Goal: Information Seeking & Learning: Learn about a topic

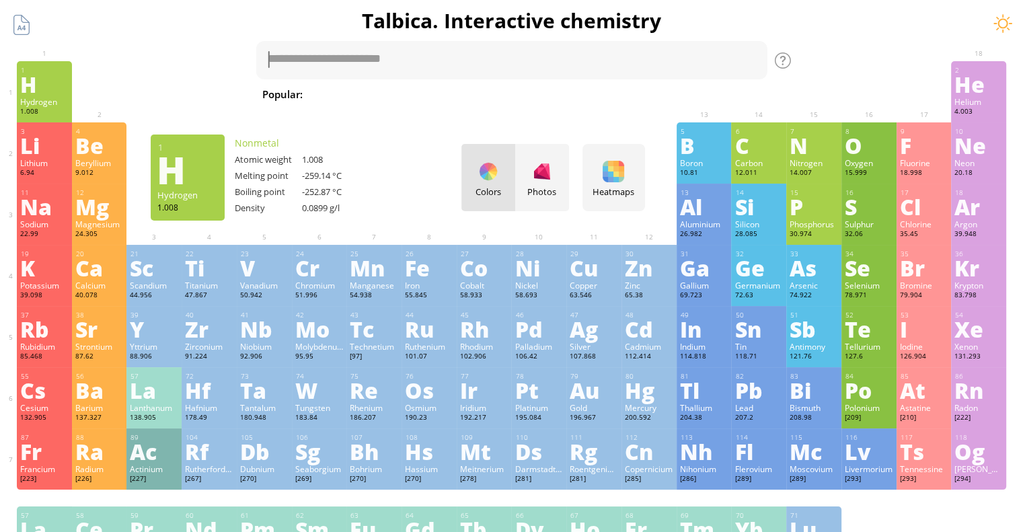
click at [52, 83] on div "H" at bounding box center [44, 84] width 48 height 22
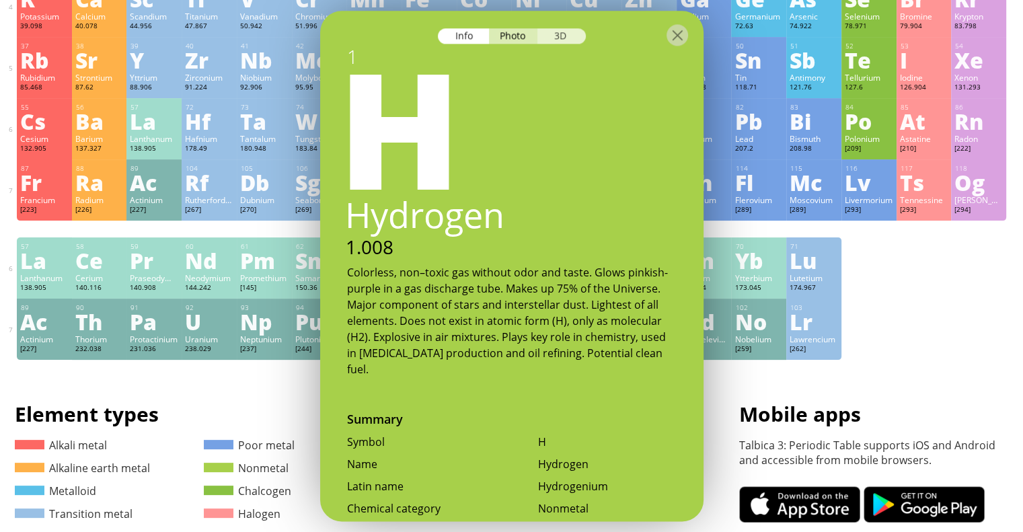
click at [559, 37] on div "3D" at bounding box center [561, 35] width 48 height 15
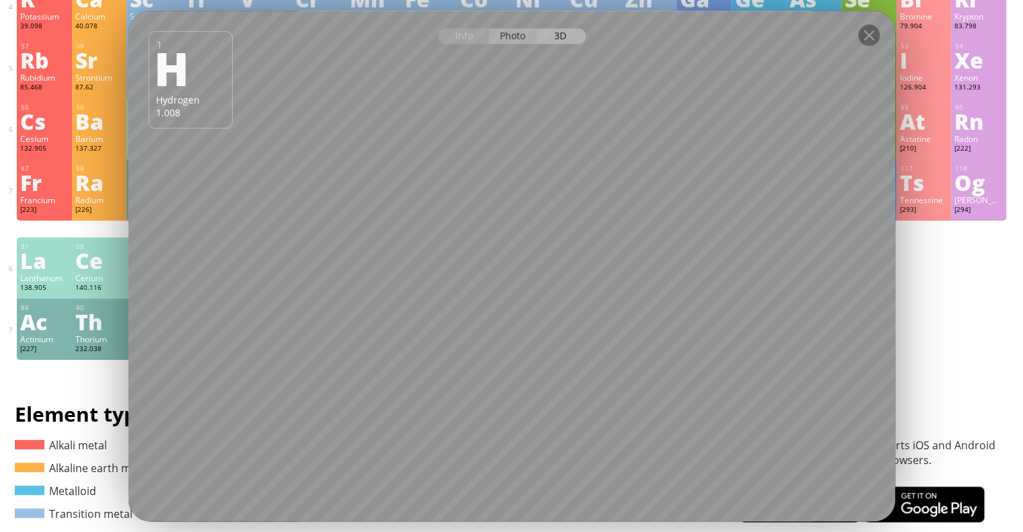
click at [508, 36] on div "Photo" at bounding box center [513, 35] width 48 height 15
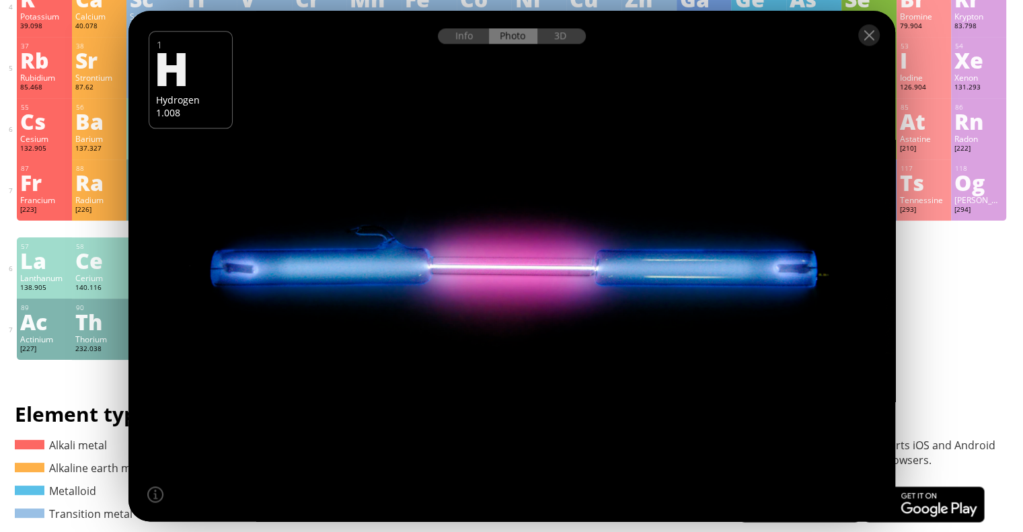
click at [508, 36] on div "Info Photo 3D" at bounding box center [512, 35] width 148 height 15
click at [463, 36] on div "Info" at bounding box center [464, 35] width 52 height 15
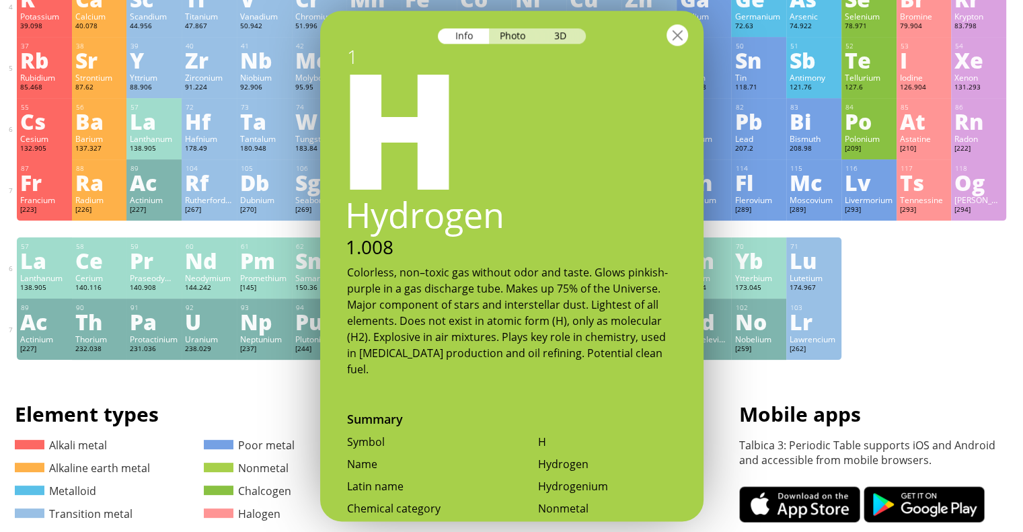
click at [674, 35] on div at bounding box center [678, 35] width 22 height 22
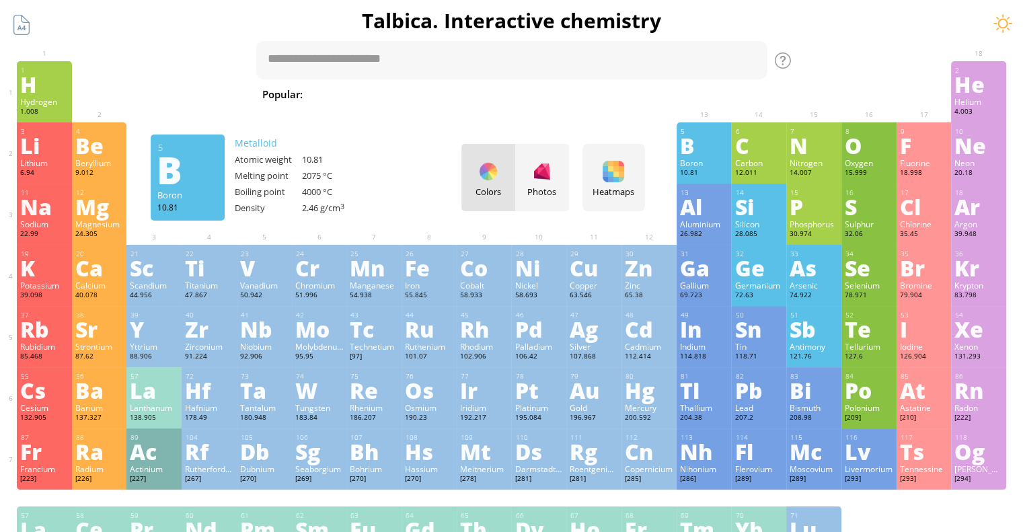
click at [425, 166] on div "3 [PERSON_NAME] 6.94 −1, +1 −1, +1 180.54 °C 1342 °C 0.535 g/cm 3 [He]2s 1 4 Be…" at bounding box center [511, 152] width 989 height 61
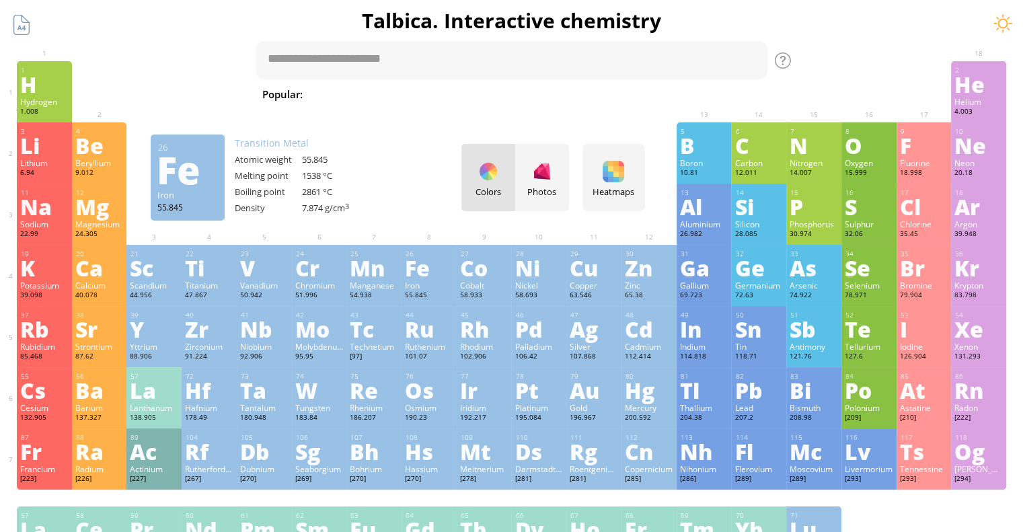
click at [423, 287] on div "Iron" at bounding box center [429, 285] width 48 height 11
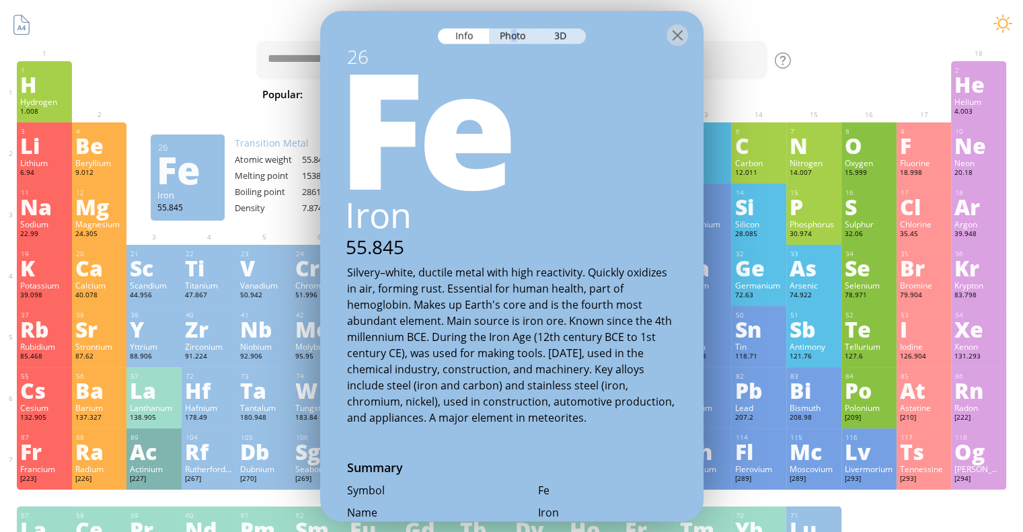
click at [517, 34] on div "Photo" at bounding box center [513, 35] width 48 height 15
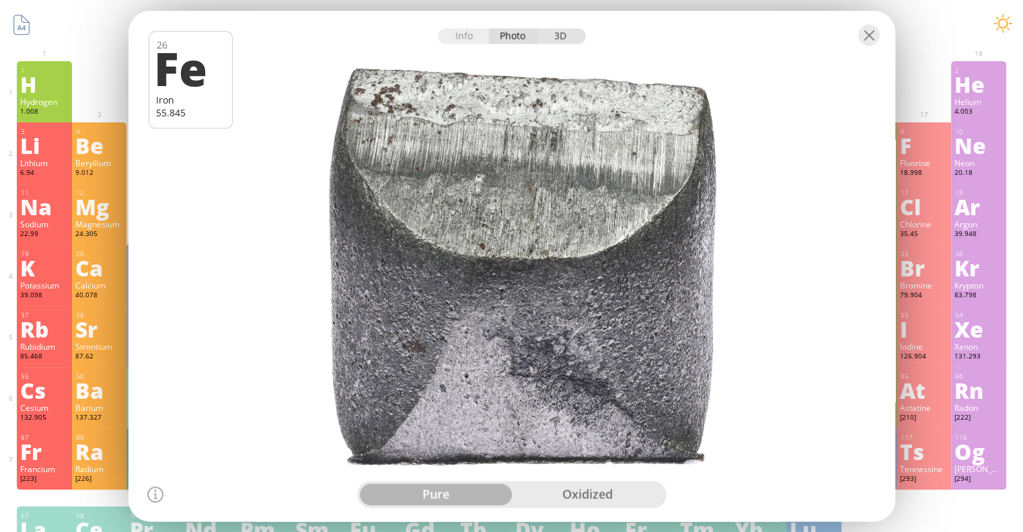
click at [565, 38] on div "3D" at bounding box center [561, 35] width 48 height 15
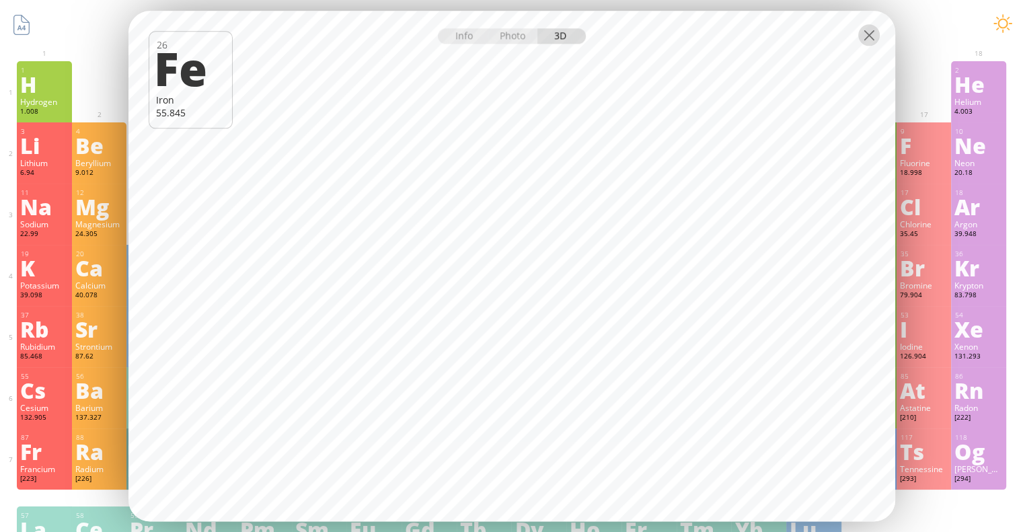
click at [869, 28] on div at bounding box center [869, 35] width 22 height 22
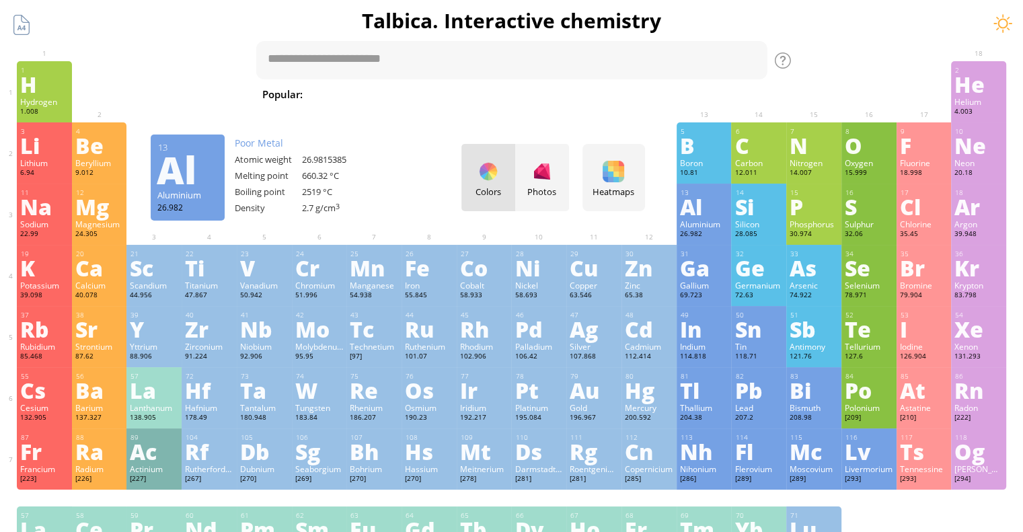
click at [706, 225] on div "Aluminium" at bounding box center [704, 224] width 48 height 11
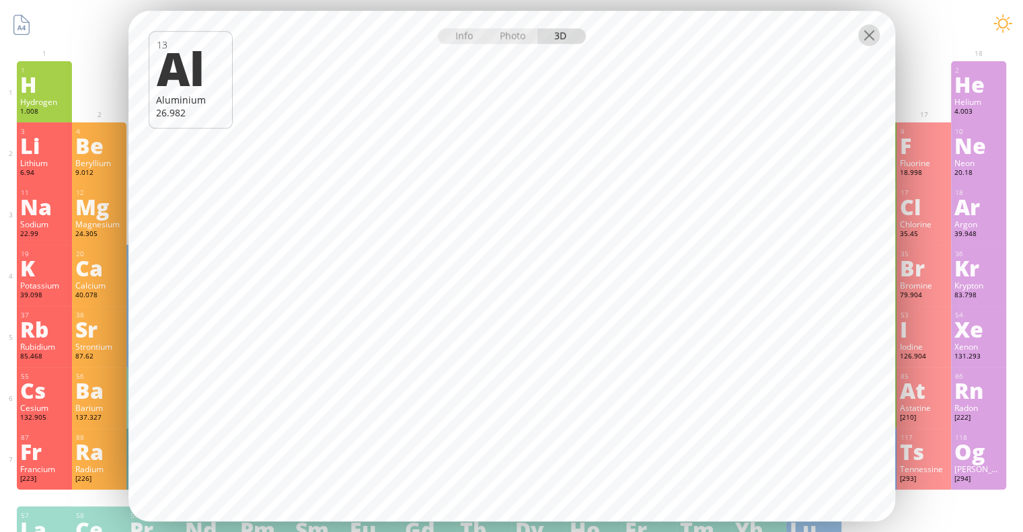
click at [866, 36] on div at bounding box center [869, 35] width 22 height 22
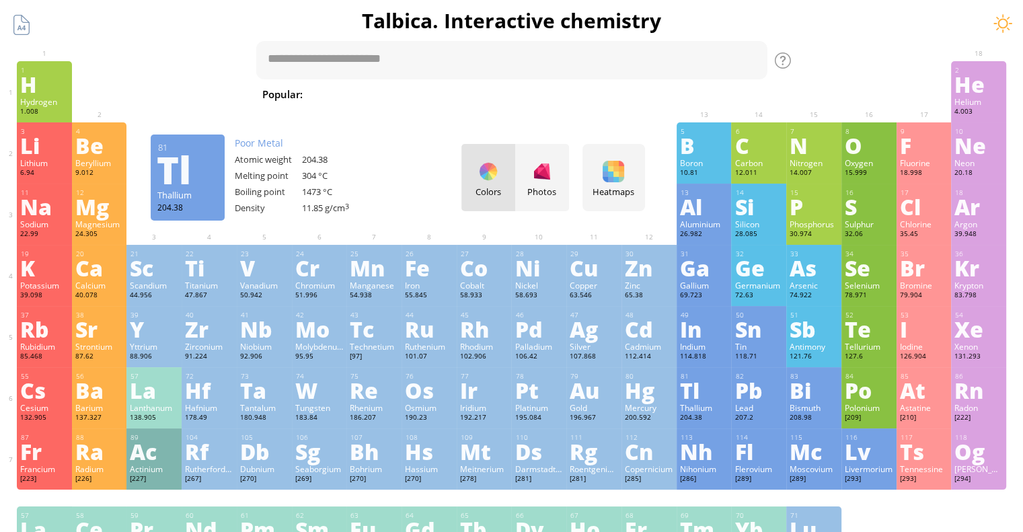
click at [689, 400] on div "Tl" at bounding box center [704, 390] width 48 height 22
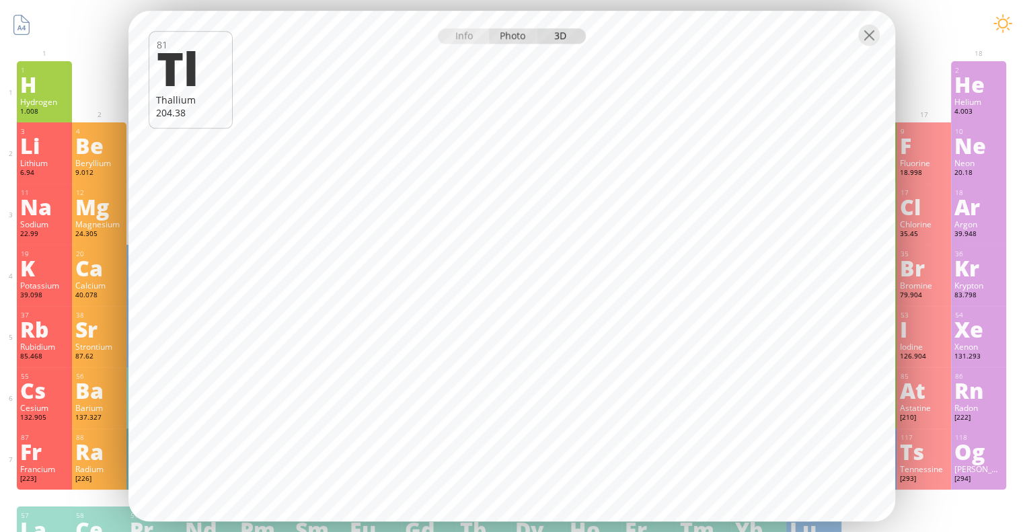
click at [506, 38] on div "Photo" at bounding box center [513, 35] width 48 height 15
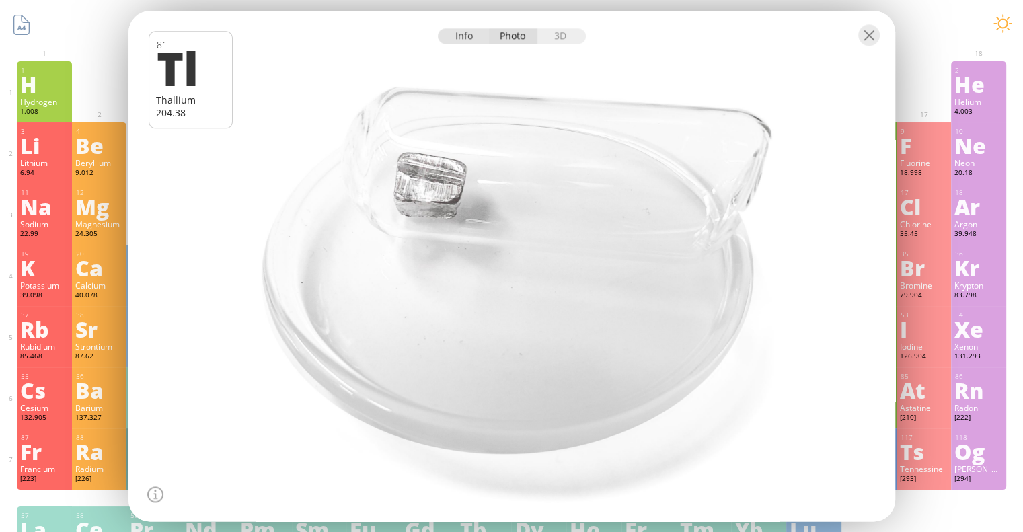
click at [462, 38] on div "Info" at bounding box center [464, 35] width 52 height 15
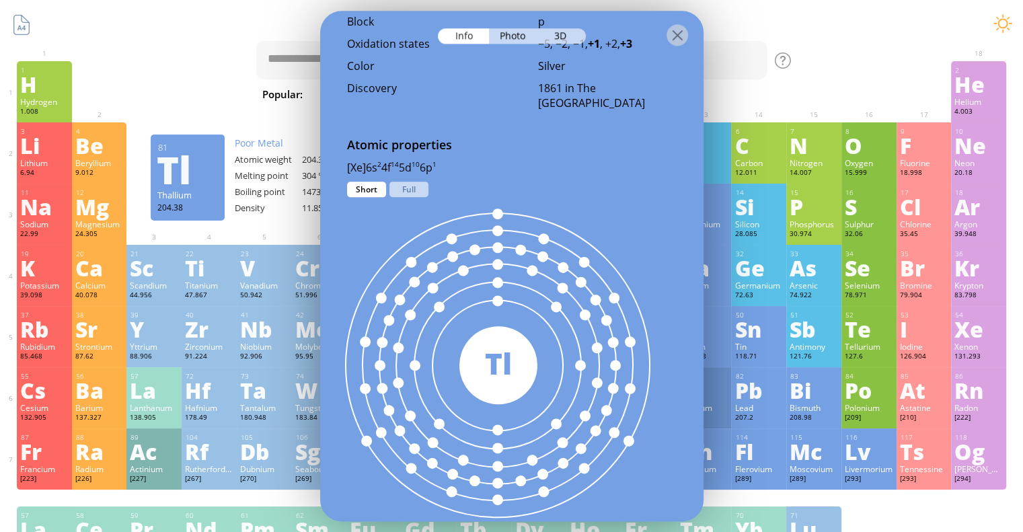
scroll to position [605, 0]
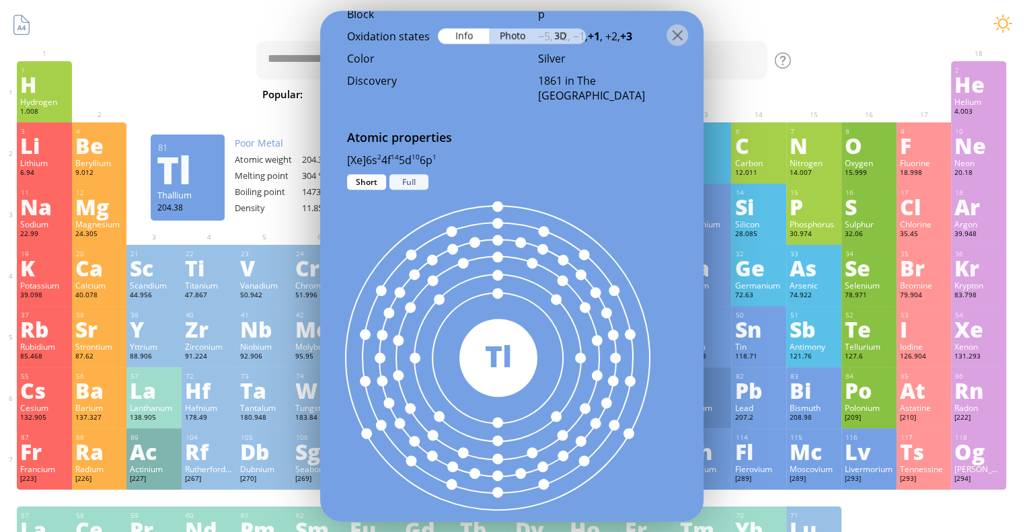
click at [407, 182] on div "Full" at bounding box center [408, 181] width 39 height 15
click at [355, 178] on div "Short" at bounding box center [366, 181] width 39 height 15
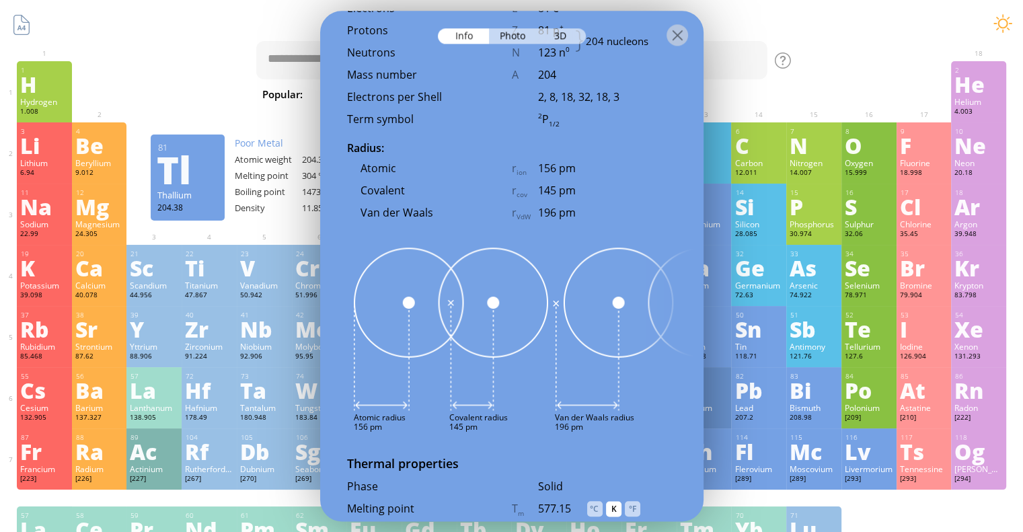
scroll to position [1143, 0]
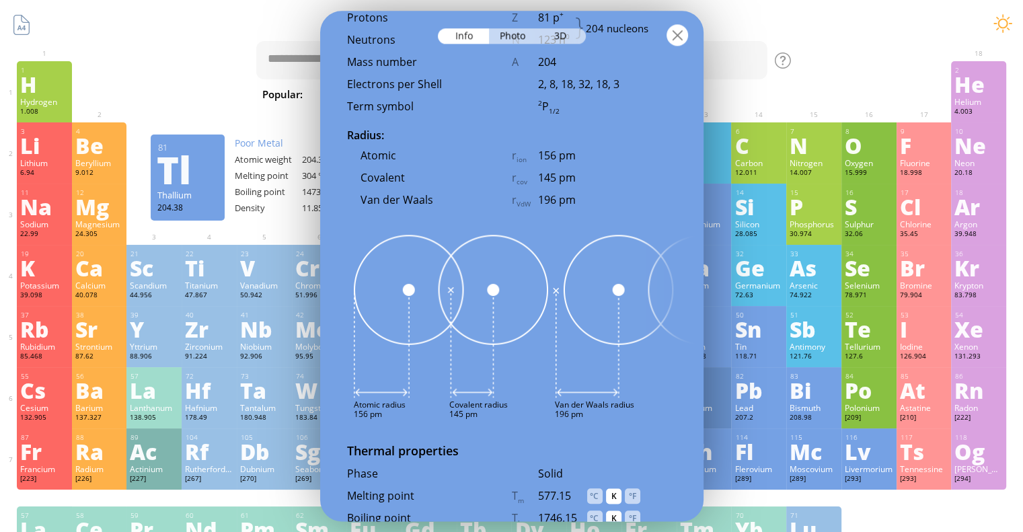
click at [675, 34] on div at bounding box center [678, 35] width 22 height 22
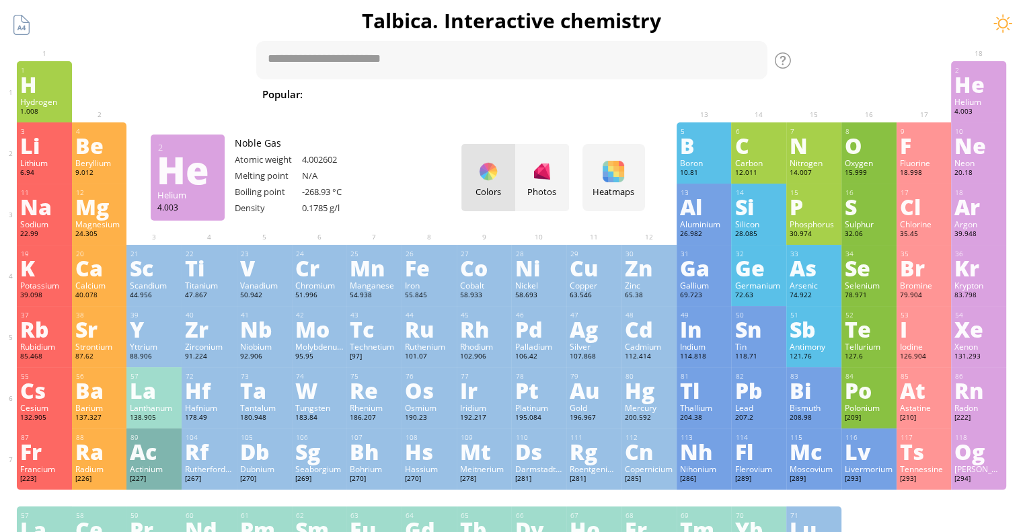
click at [990, 81] on div "He" at bounding box center [978, 84] width 48 height 22
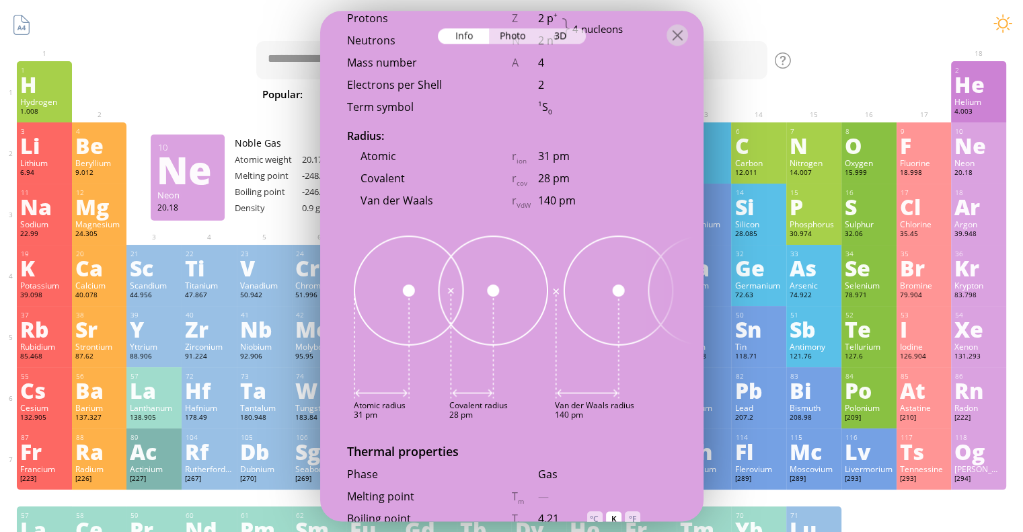
click at [992, 155] on div "Ne" at bounding box center [978, 146] width 48 height 22
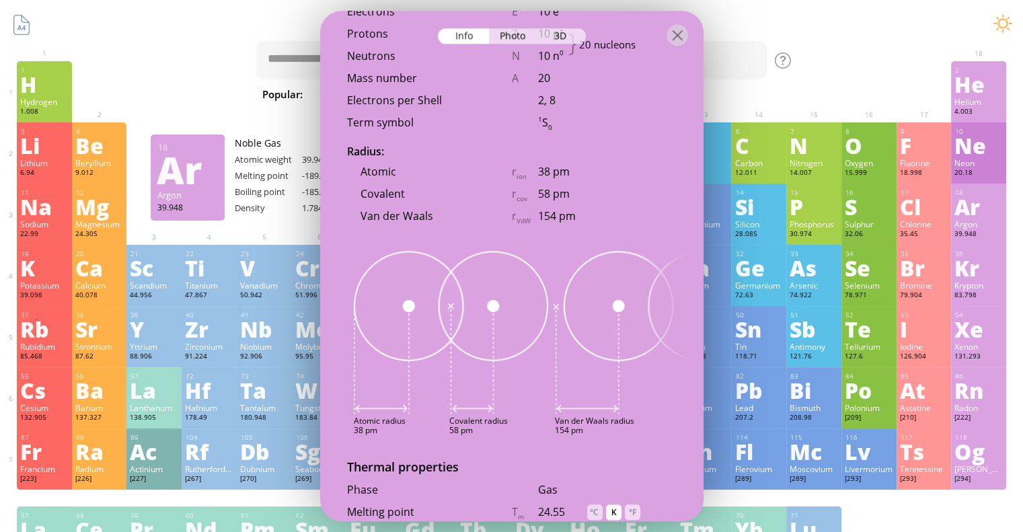
click at [994, 206] on div "Ar" at bounding box center [978, 207] width 48 height 22
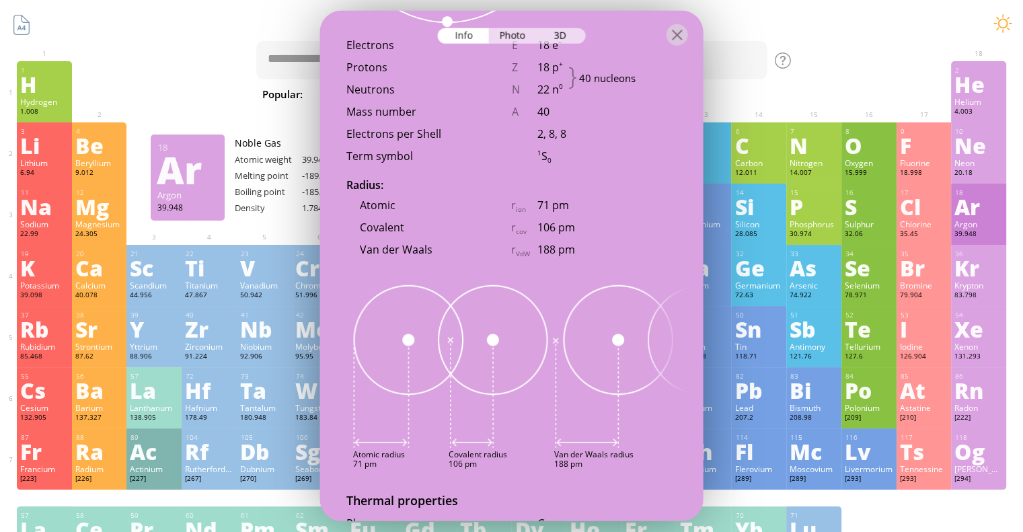
scroll to position [1042, 0]
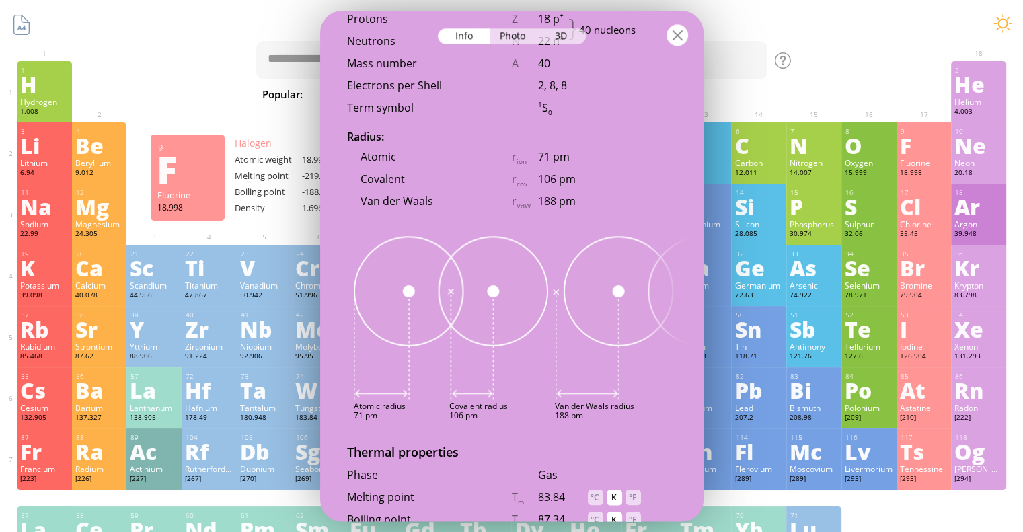
click at [682, 36] on div at bounding box center [678, 35] width 22 height 22
